Goal: Use online tool/utility: Use online tool/utility

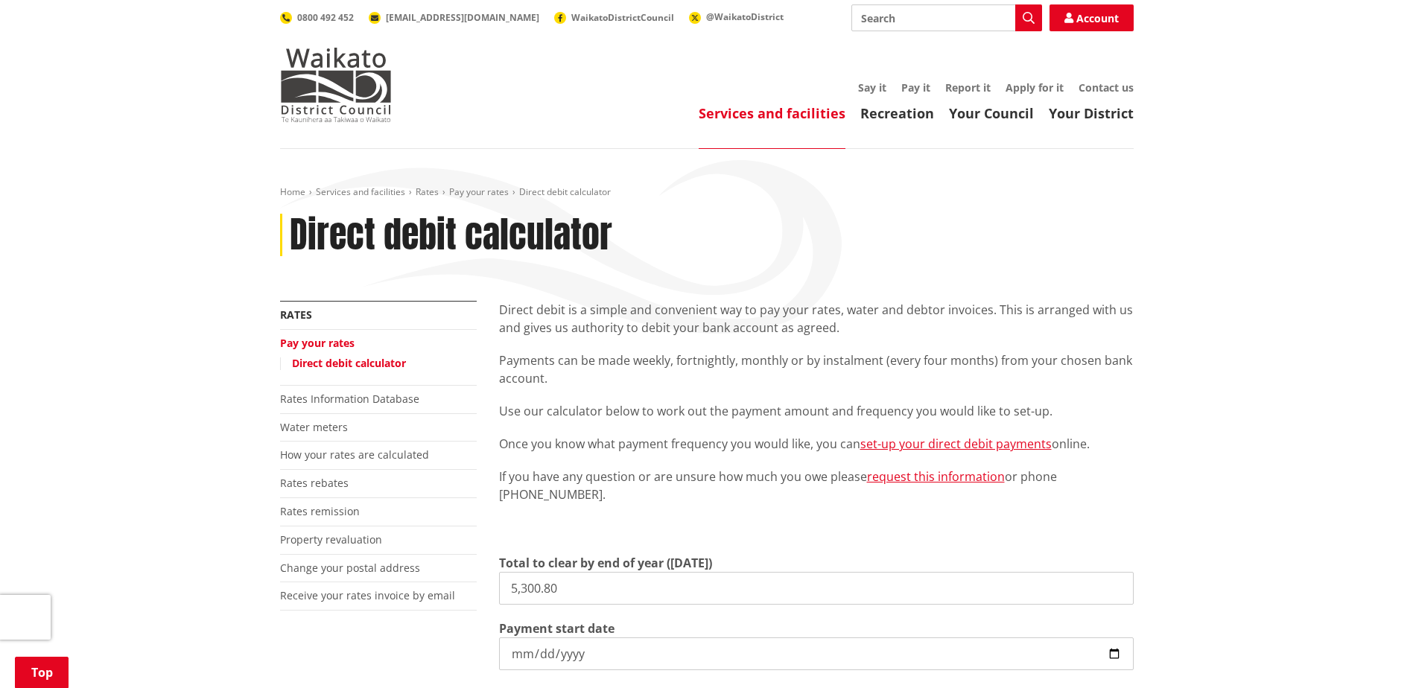
scroll to position [223, 0]
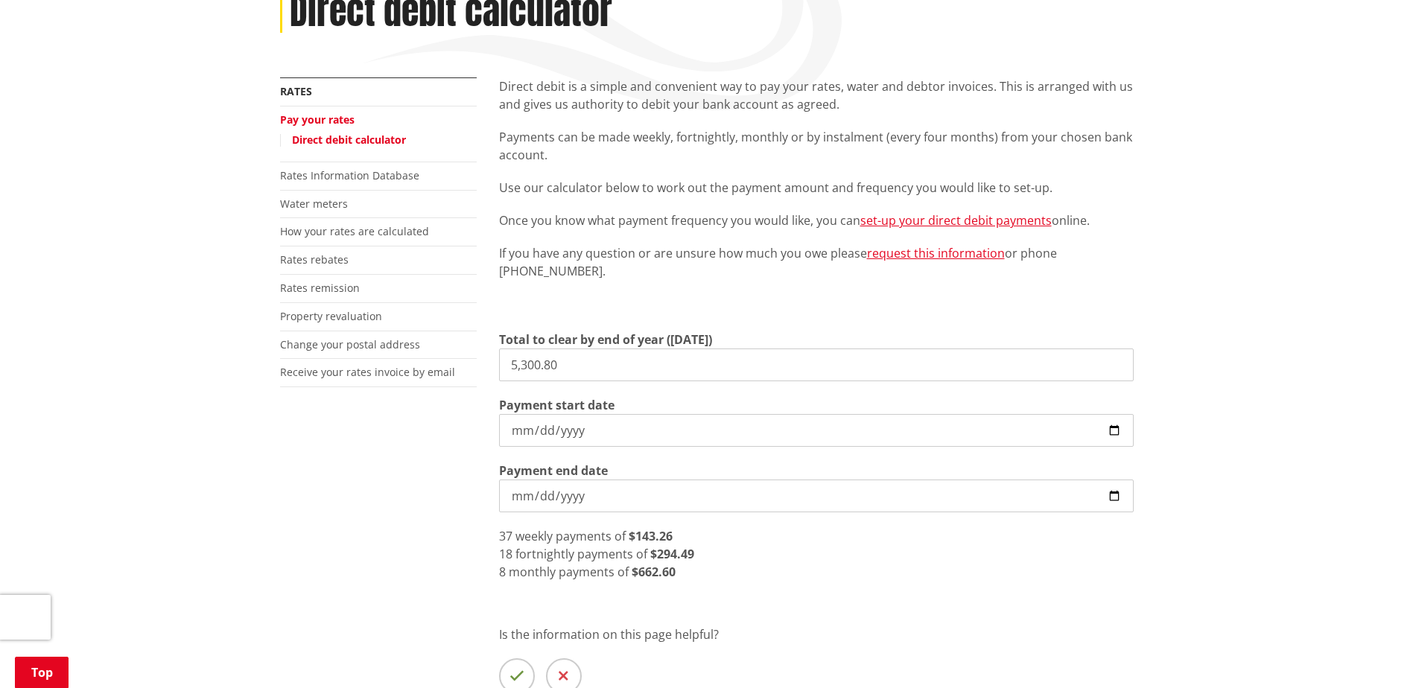
drag, startPoint x: 562, startPoint y: 360, endPoint x: 499, endPoint y: 355, distance: 63.5
click at [499, 355] on input "5,300.80" at bounding box center [816, 365] width 635 height 33
paste input "4948.18"
type input "4,948.18"
click at [892, 634] on p "Is the information on this page helpful?" at bounding box center [816, 635] width 635 height 18
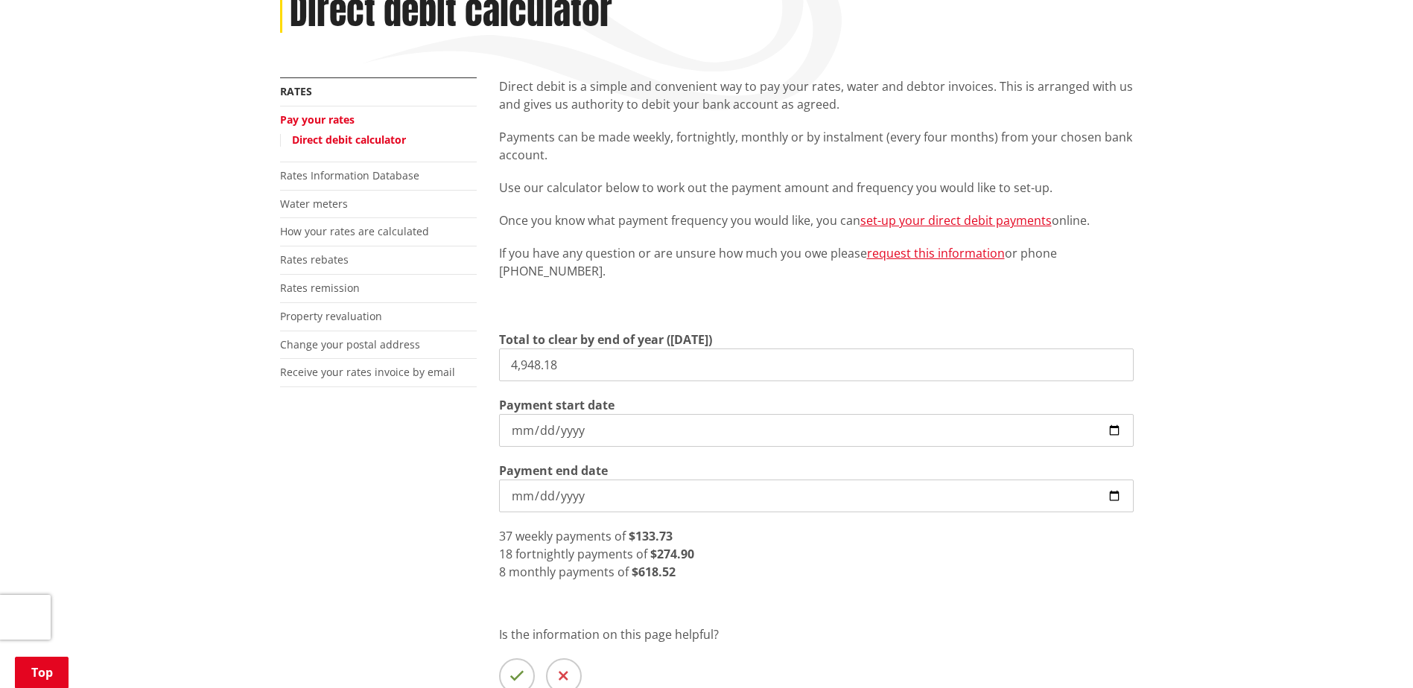
click at [661, 566] on strong "$618.52" at bounding box center [654, 572] width 44 height 16
click at [804, 483] on input "[DATE]" at bounding box center [816, 496] width 635 height 33
click at [805, 552] on div "18 fortnightly payments of $274.90" at bounding box center [816, 554] width 635 height 18
drag, startPoint x: 676, startPoint y: 570, endPoint x: 639, endPoint y: 567, distance: 37.4
click at [639, 567] on div "8 monthly payments of $618.52" at bounding box center [816, 572] width 635 height 18
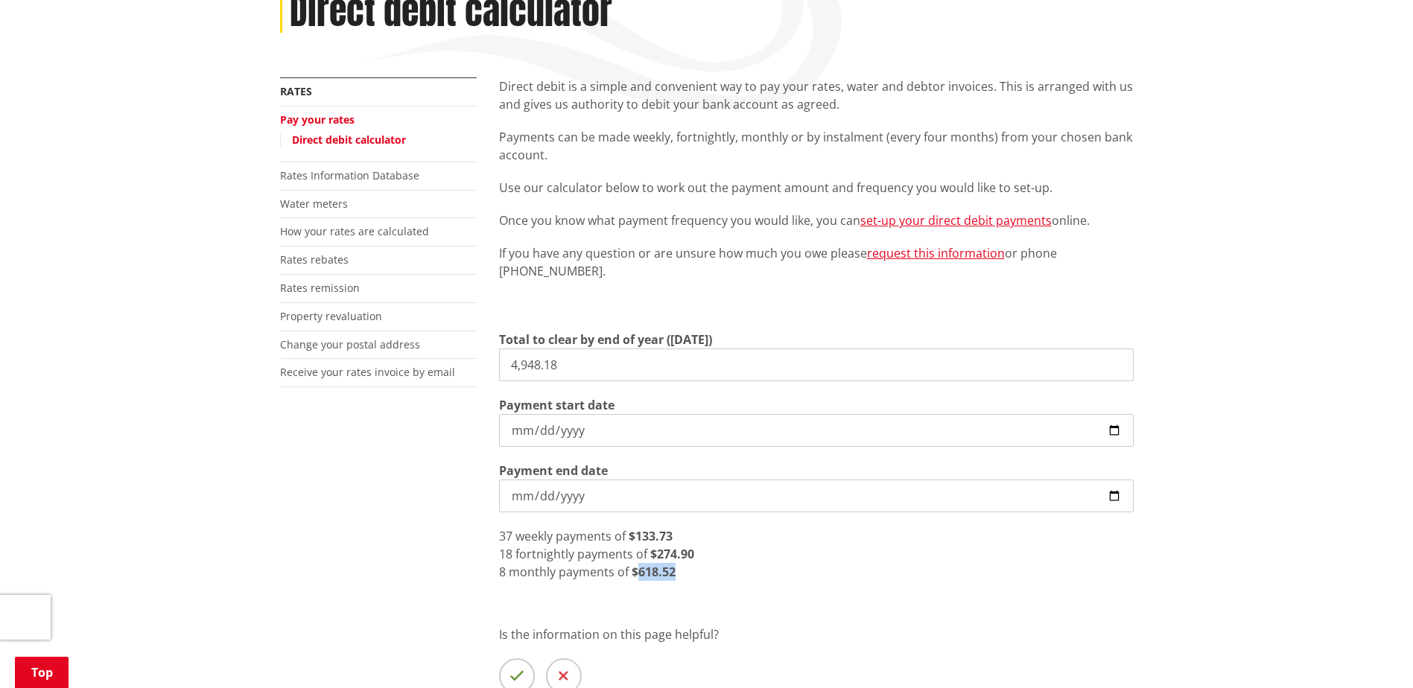
copy strong "618.52"
click at [675, 567] on div "8 monthly payments of $618.52" at bounding box center [816, 572] width 635 height 18
drag, startPoint x: 675, startPoint y: 567, endPoint x: 637, endPoint y: 569, distance: 38.0
click at [637, 569] on div "8 monthly payments of $618.52" at bounding box center [816, 572] width 635 height 18
copy strong "618.52"
